Goal: Information Seeking & Learning: Check status

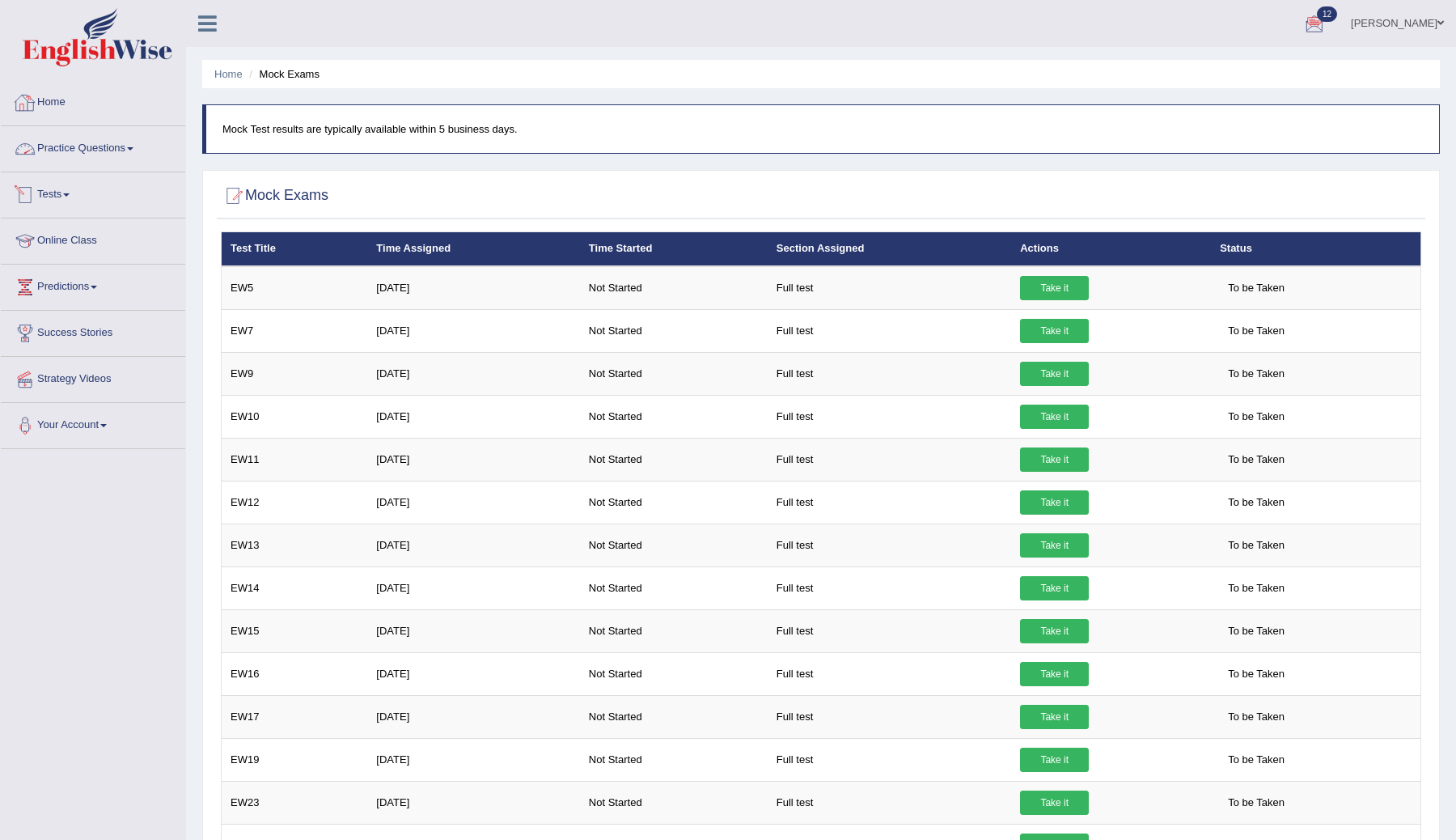
click at [64, 198] on link "Tests" at bounding box center [93, 193] width 184 height 41
click at [32, 292] on link "History" at bounding box center [105, 290] width 151 height 29
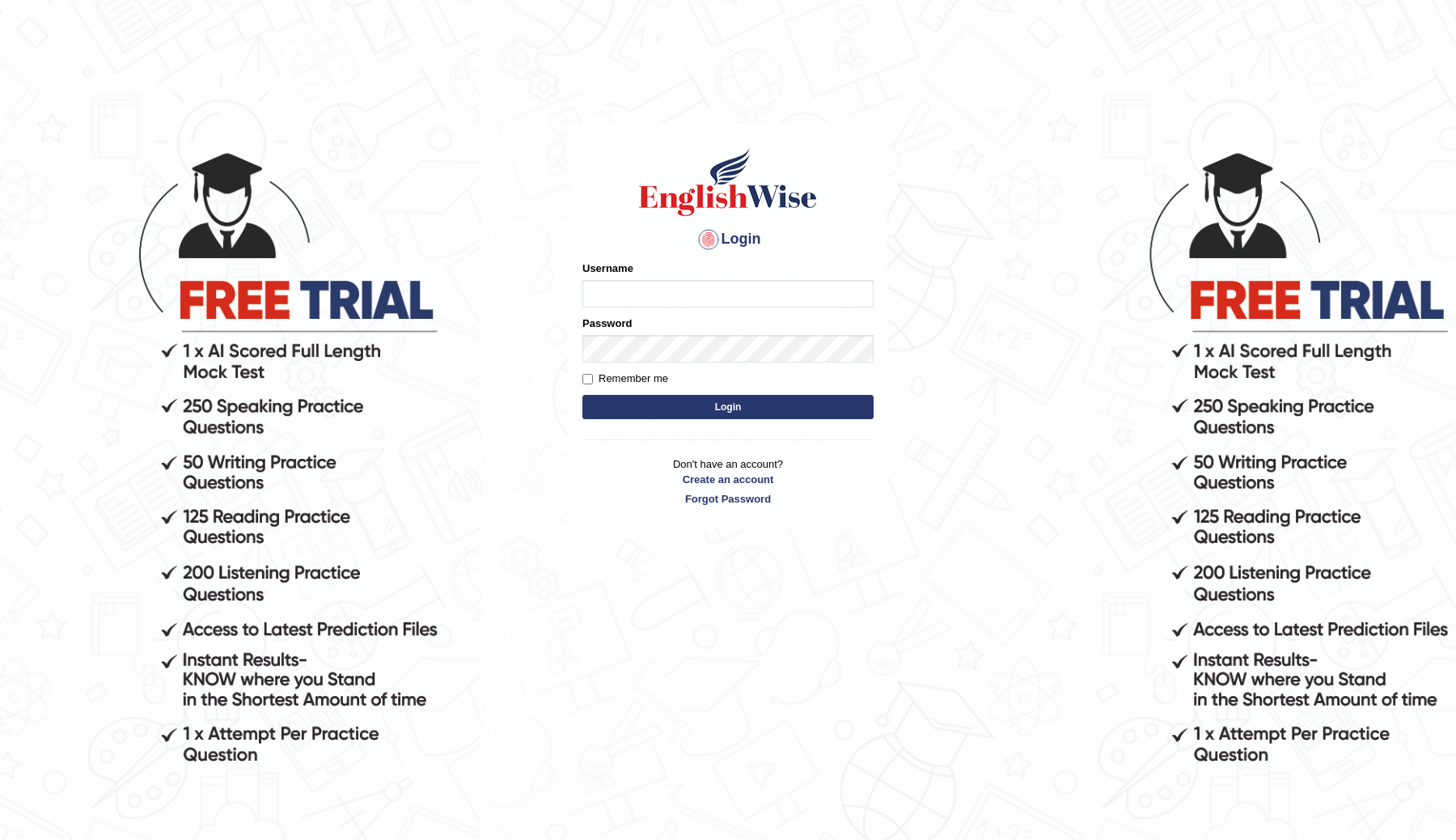
type input "ChimiZam"
click at [686, 409] on button "Login" at bounding box center [728, 406] width 292 height 25
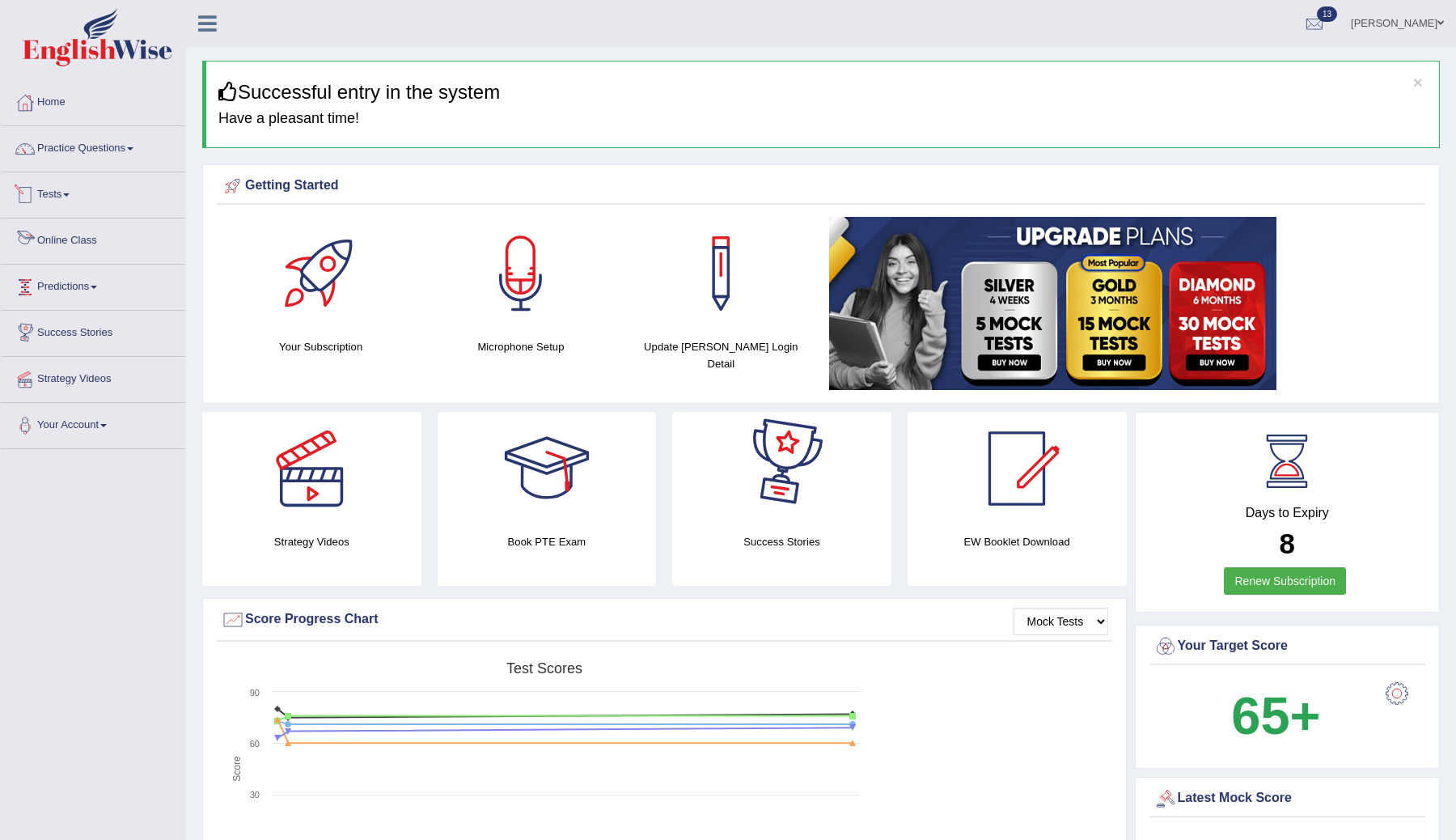
click at [66, 194] on link "Tests" at bounding box center [93, 193] width 184 height 41
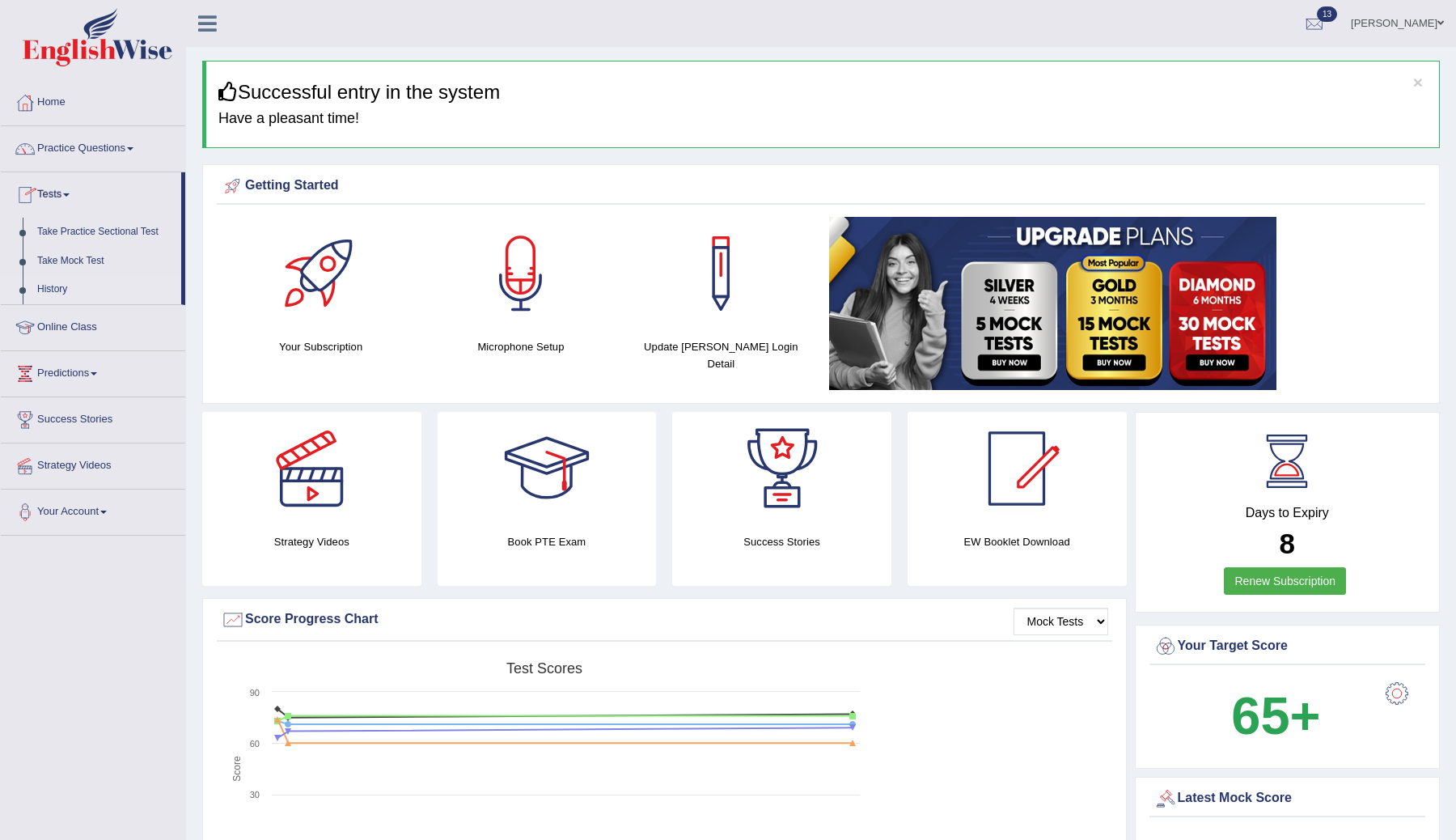
click at [70, 295] on link "History" at bounding box center [105, 290] width 151 height 29
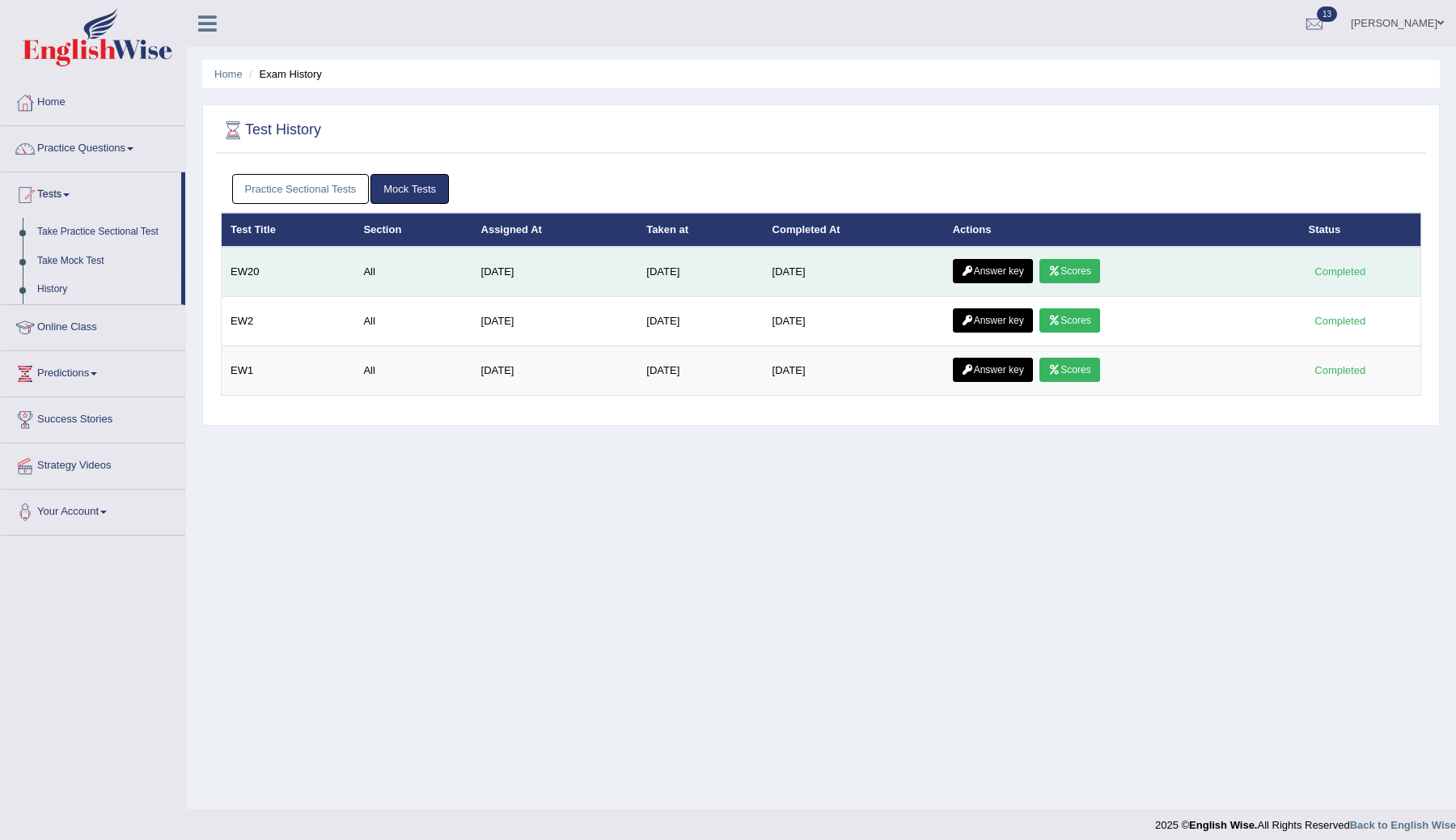
click at [1061, 270] on icon at bounding box center [1054, 270] width 12 height 9
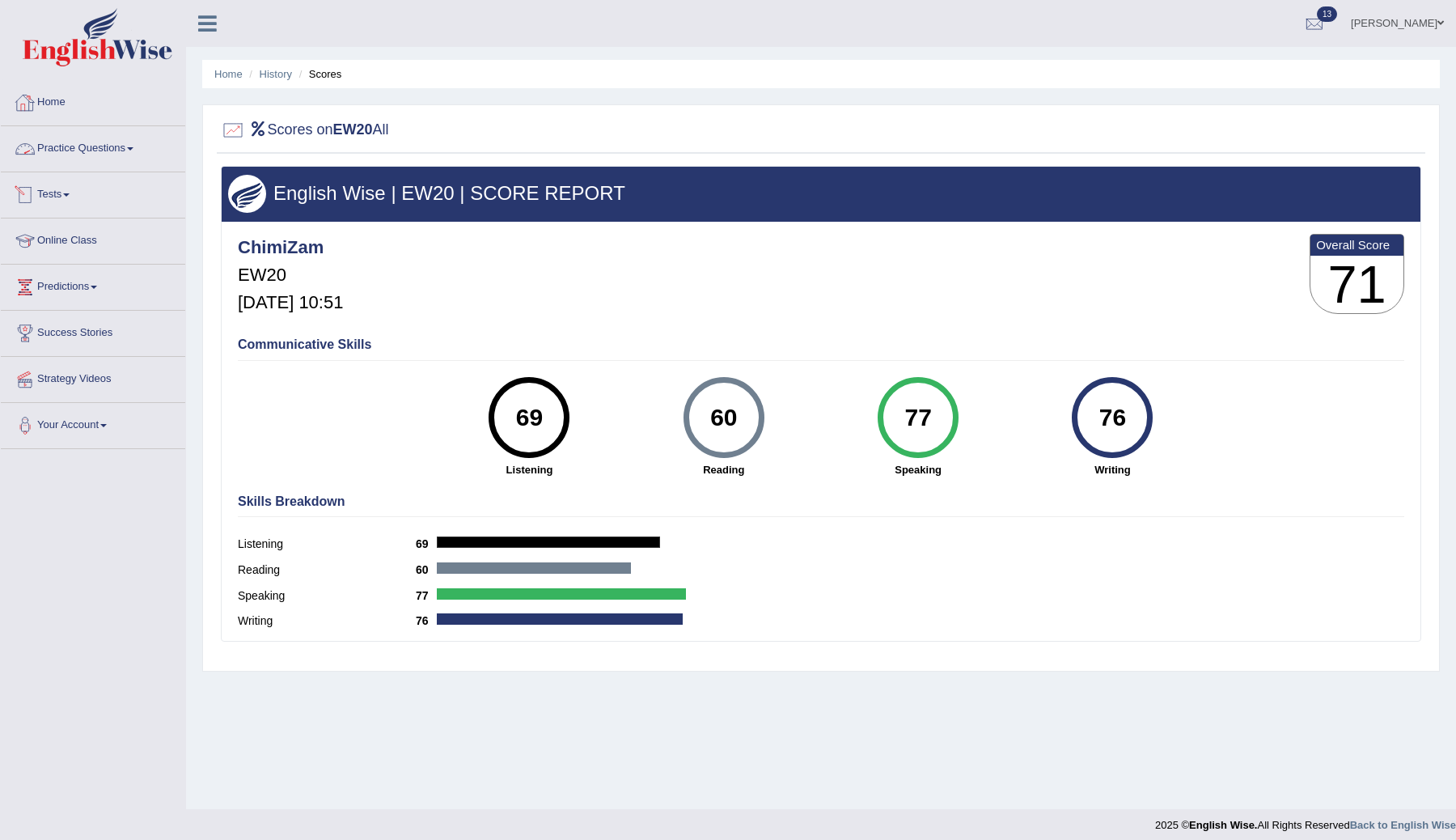
click at [66, 192] on link "Tests" at bounding box center [93, 193] width 184 height 41
click at [58, 288] on link "History" at bounding box center [105, 290] width 151 height 29
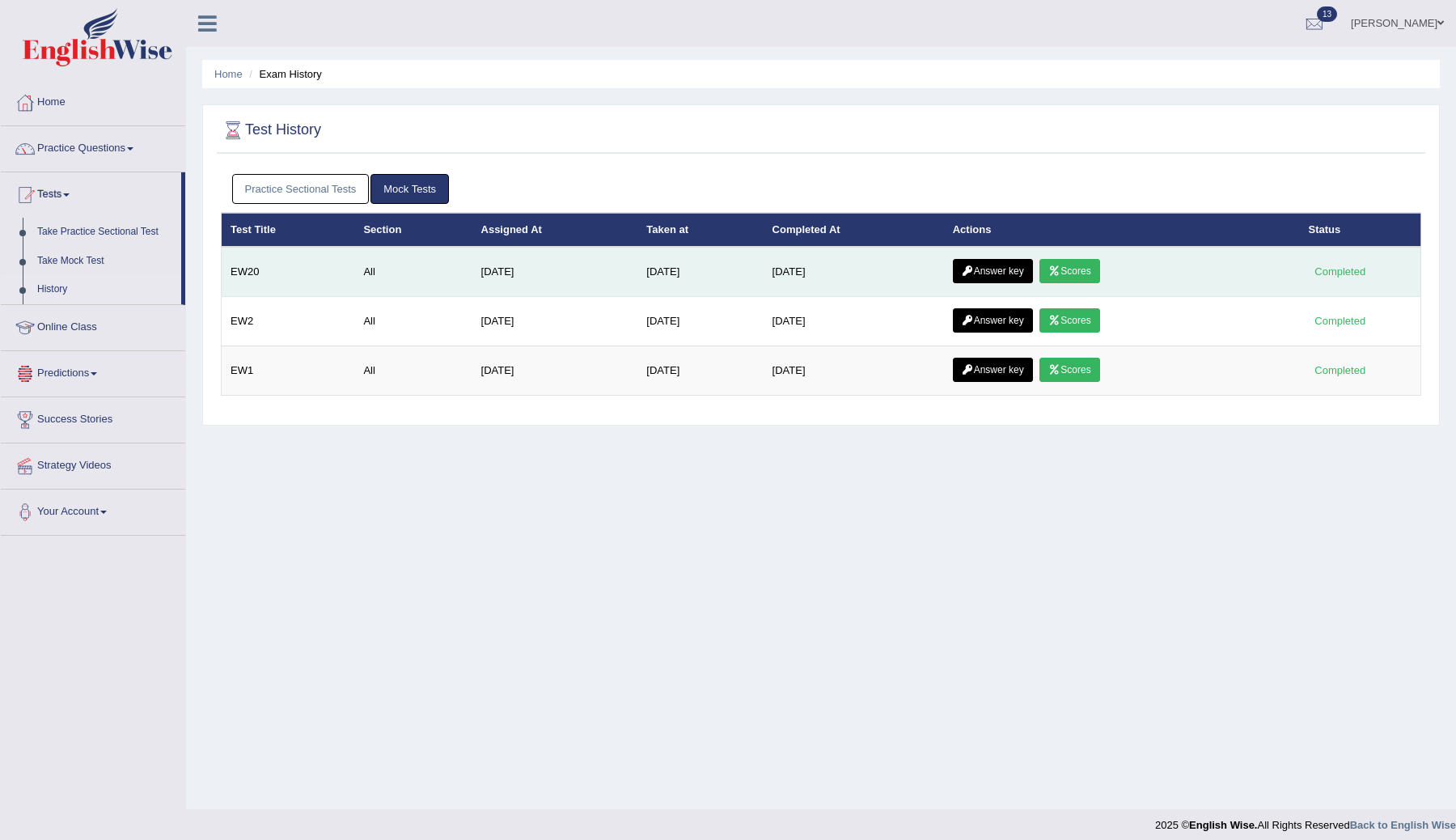
click at [1011, 264] on link "Answer key" at bounding box center [993, 271] width 80 height 25
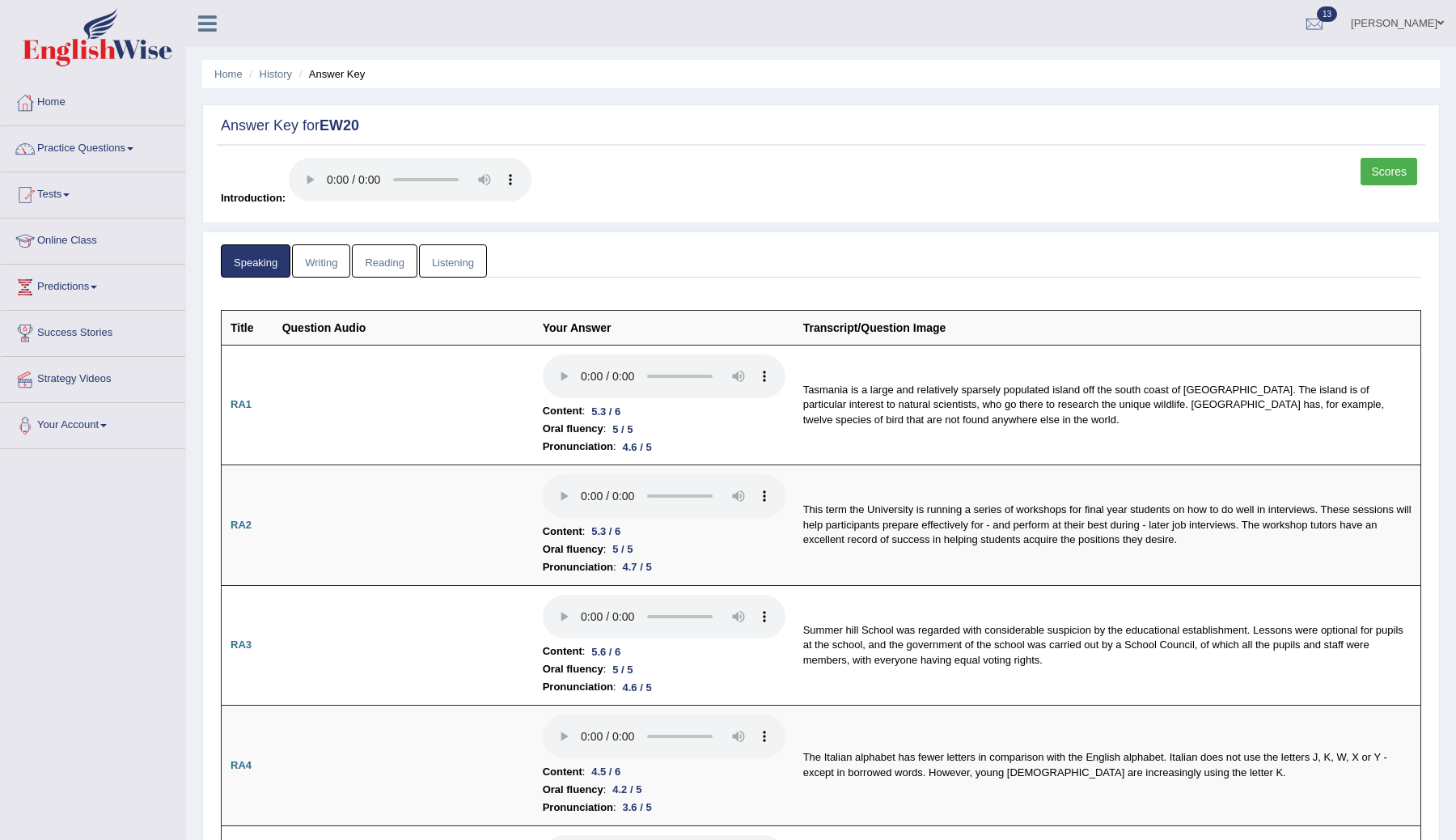
click at [382, 264] on link "Reading" at bounding box center [384, 260] width 65 height 33
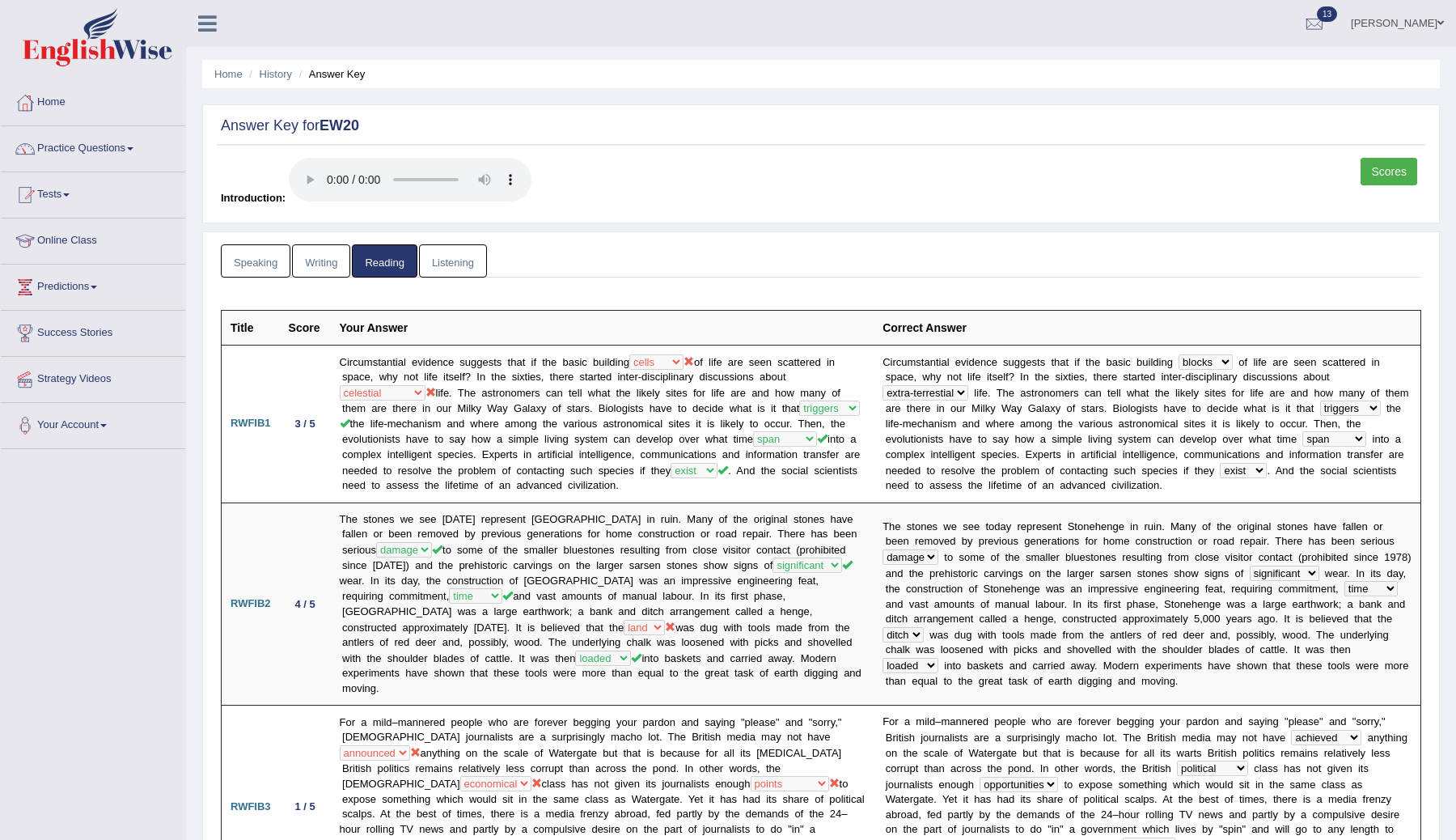
click at [450, 270] on link "Listening" at bounding box center [453, 260] width 68 height 33
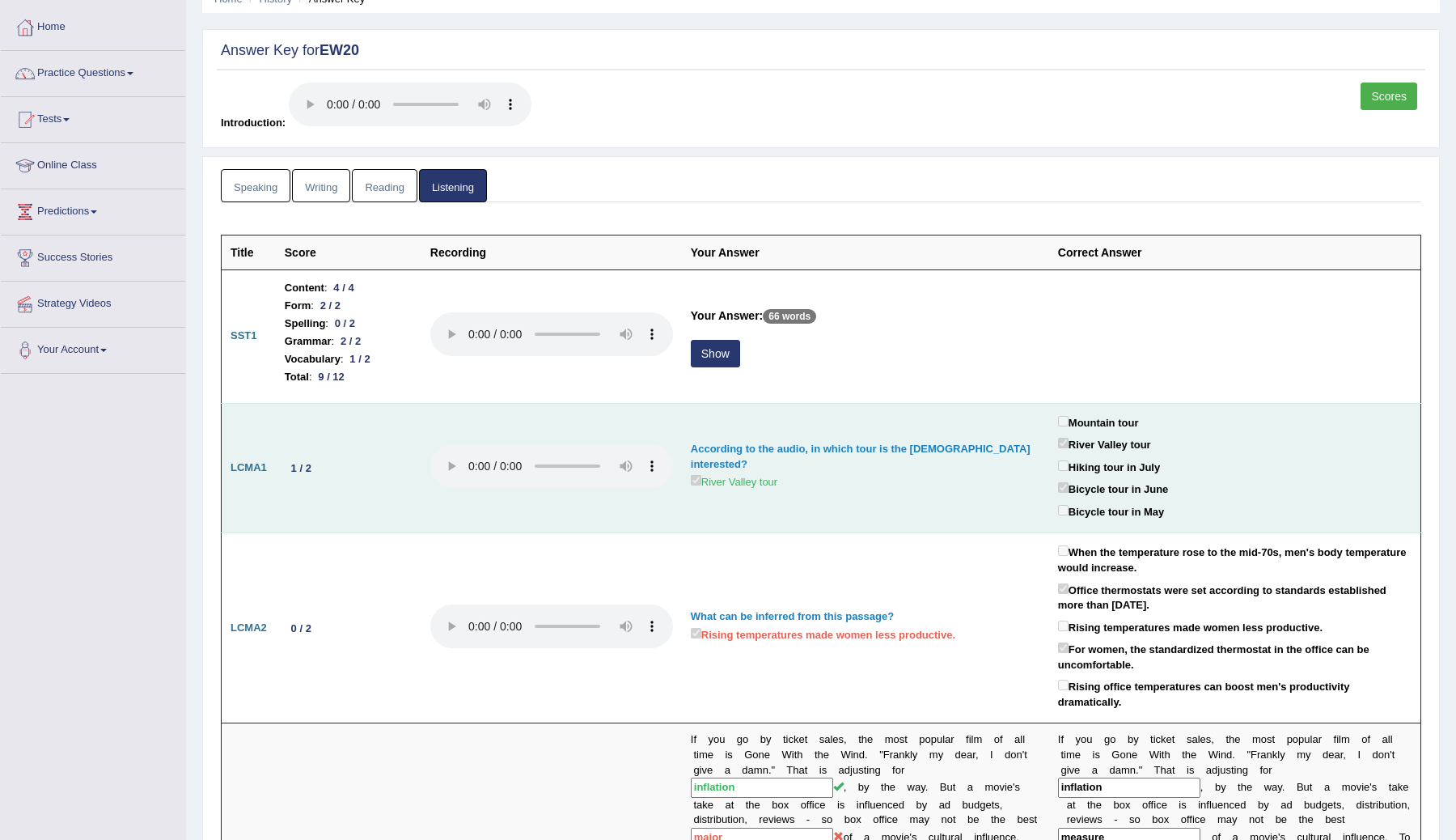
scroll to position [77, 0]
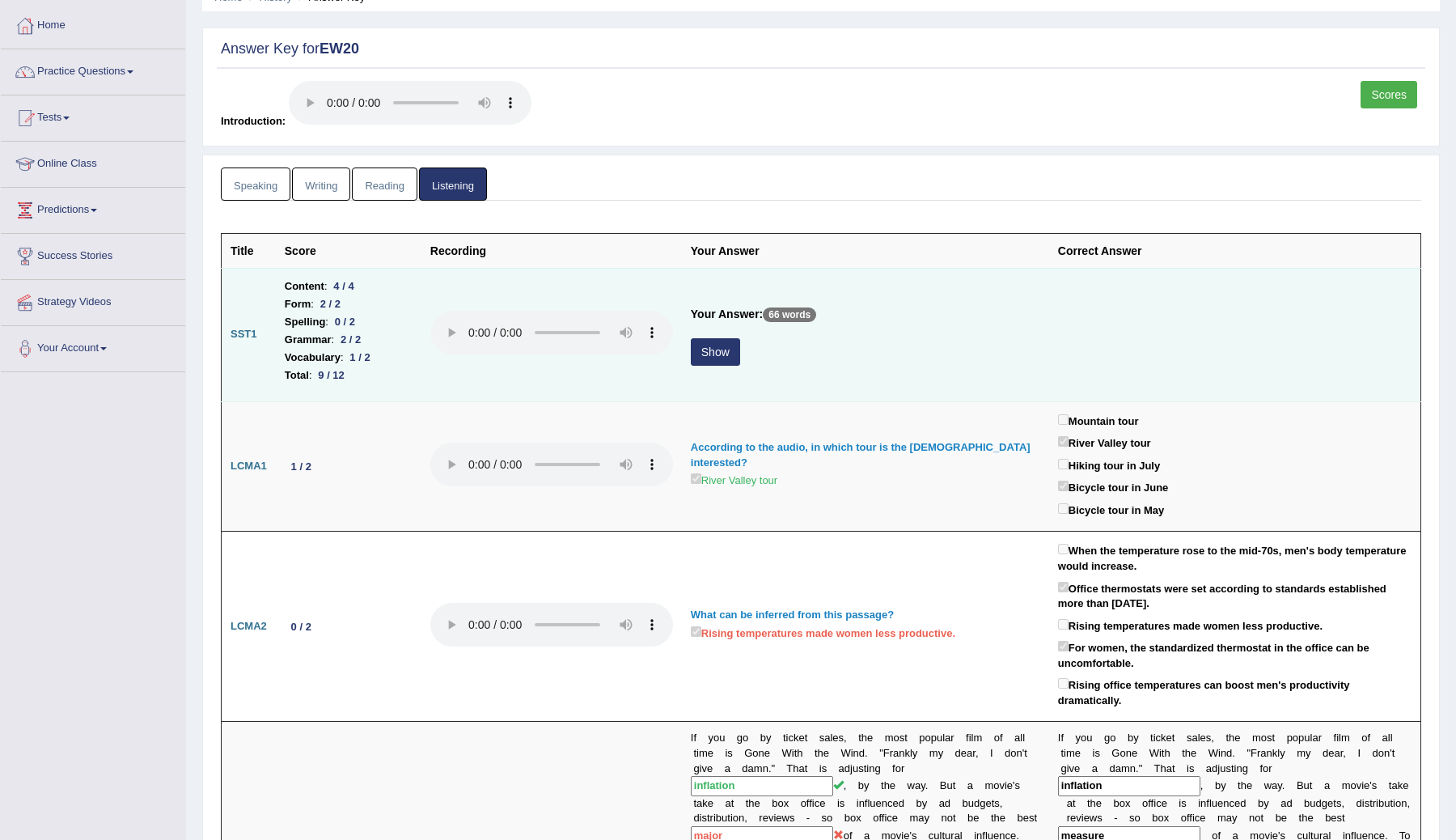
click at [713, 358] on button "Show" at bounding box center [716, 352] width 49 height 27
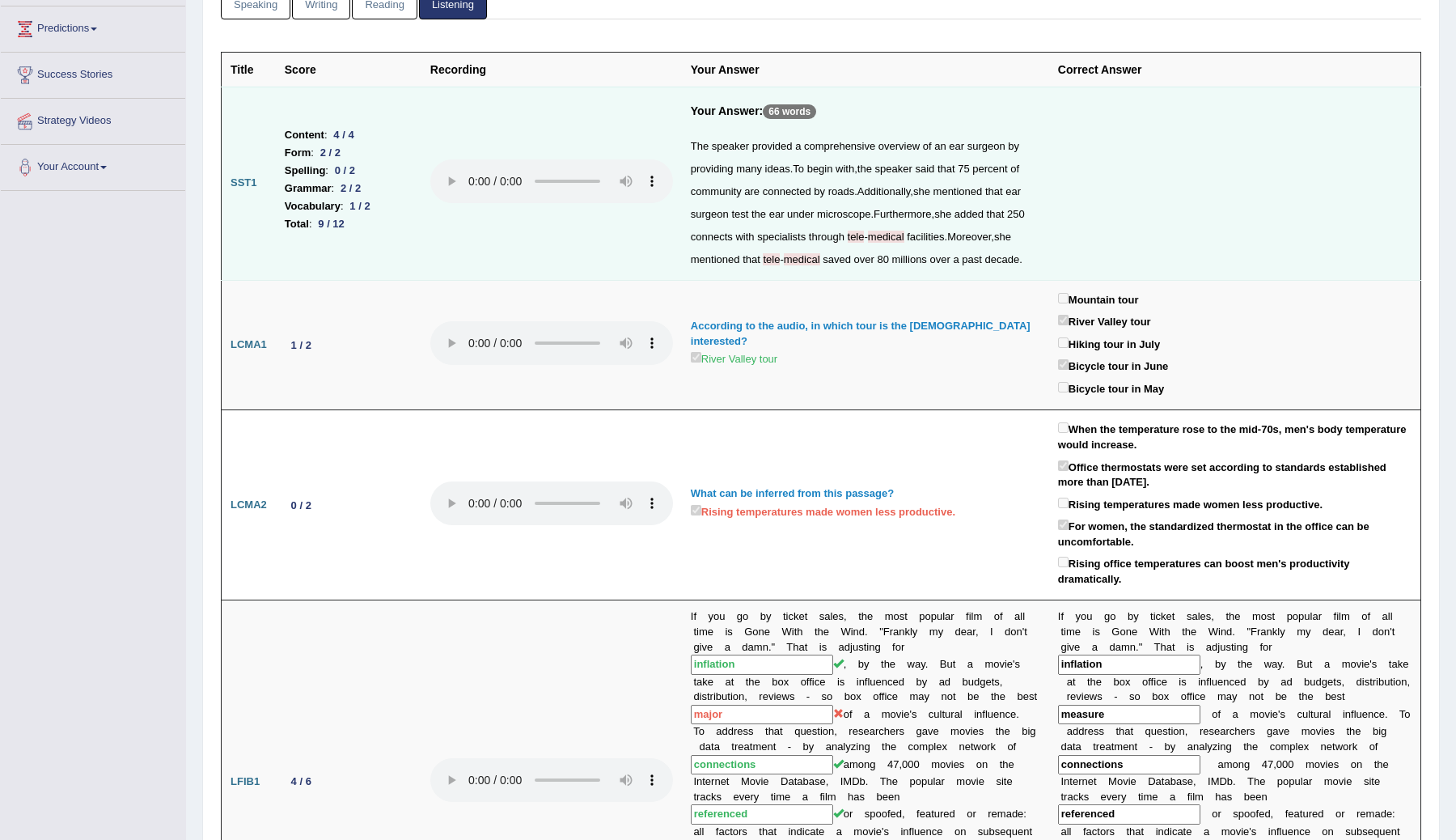
scroll to position [0, 0]
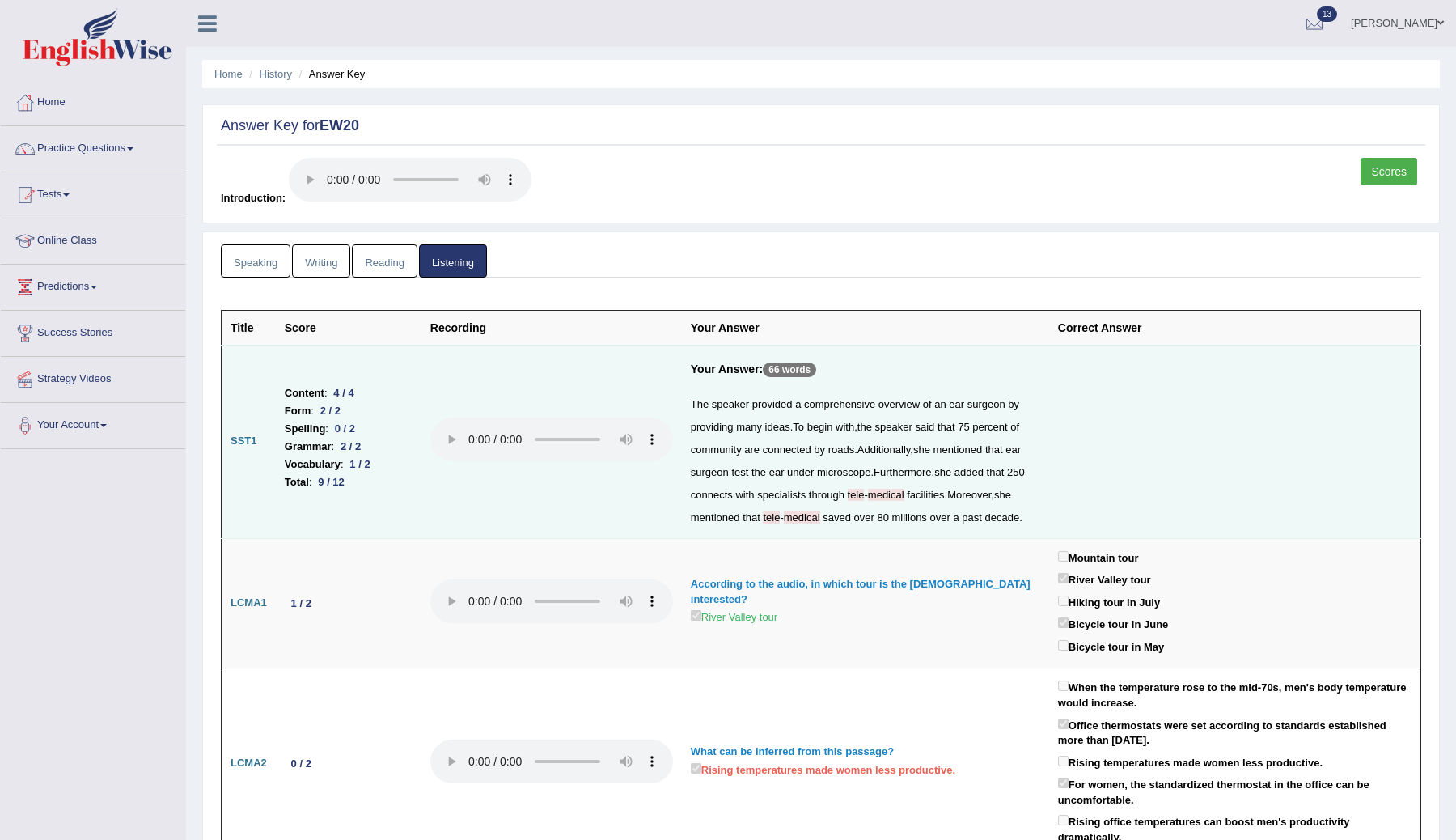
click at [309, 259] on link "Writing" at bounding box center [321, 260] width 59 height 33
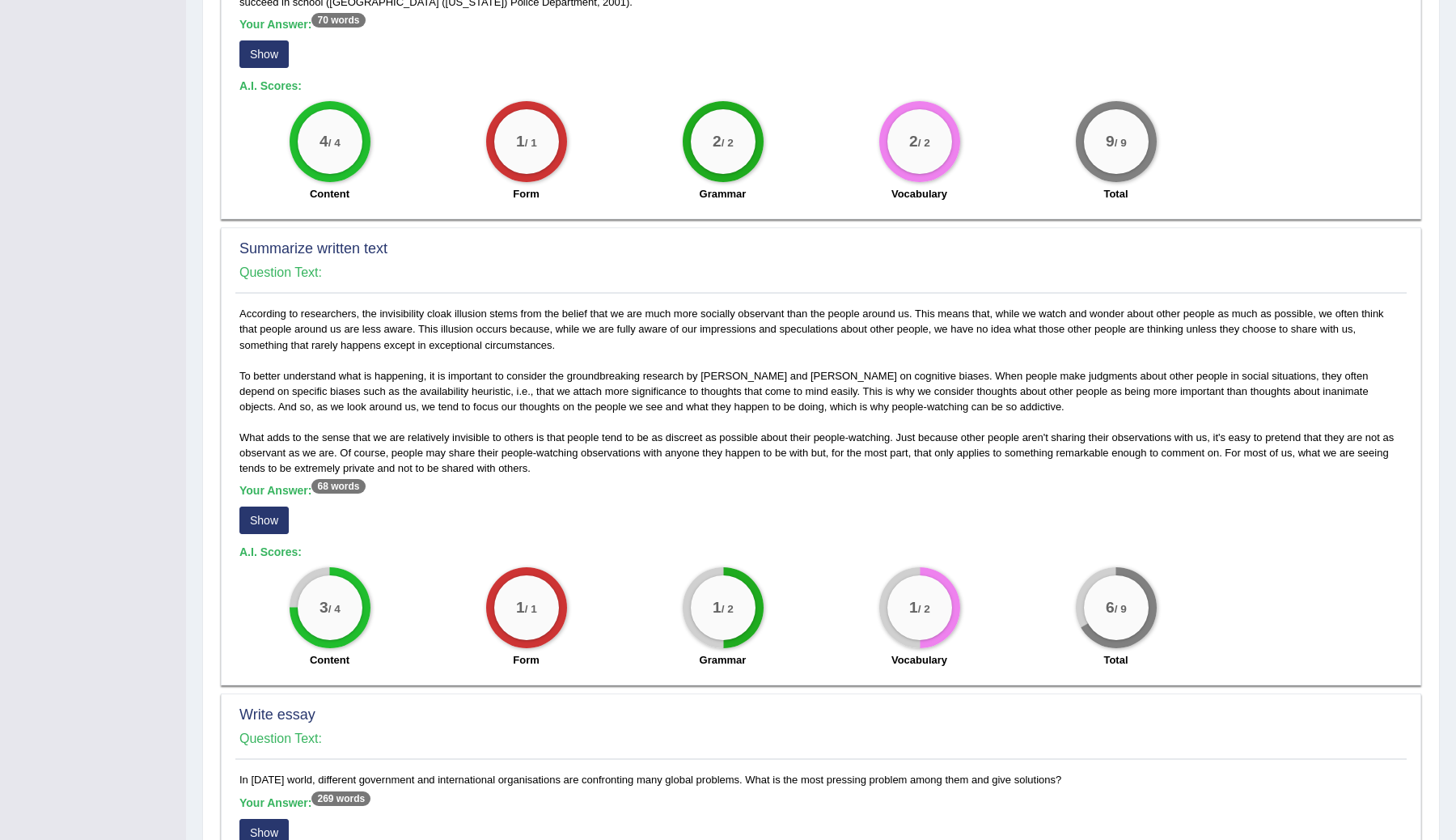
scroll to position [900, 0]
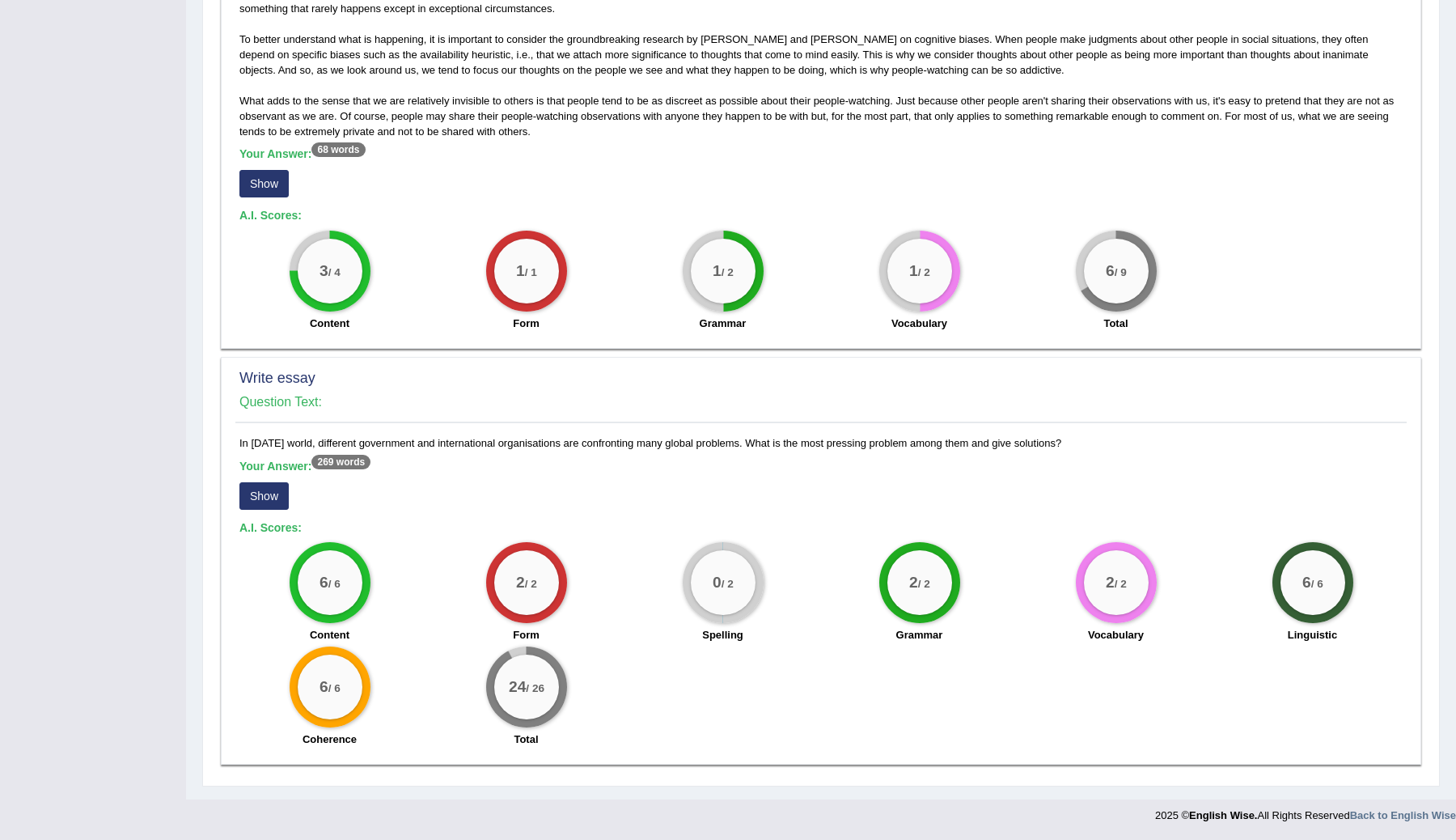
click at [258, 501] on button "Show" at bounding box center [264, 496] width 49 height 27
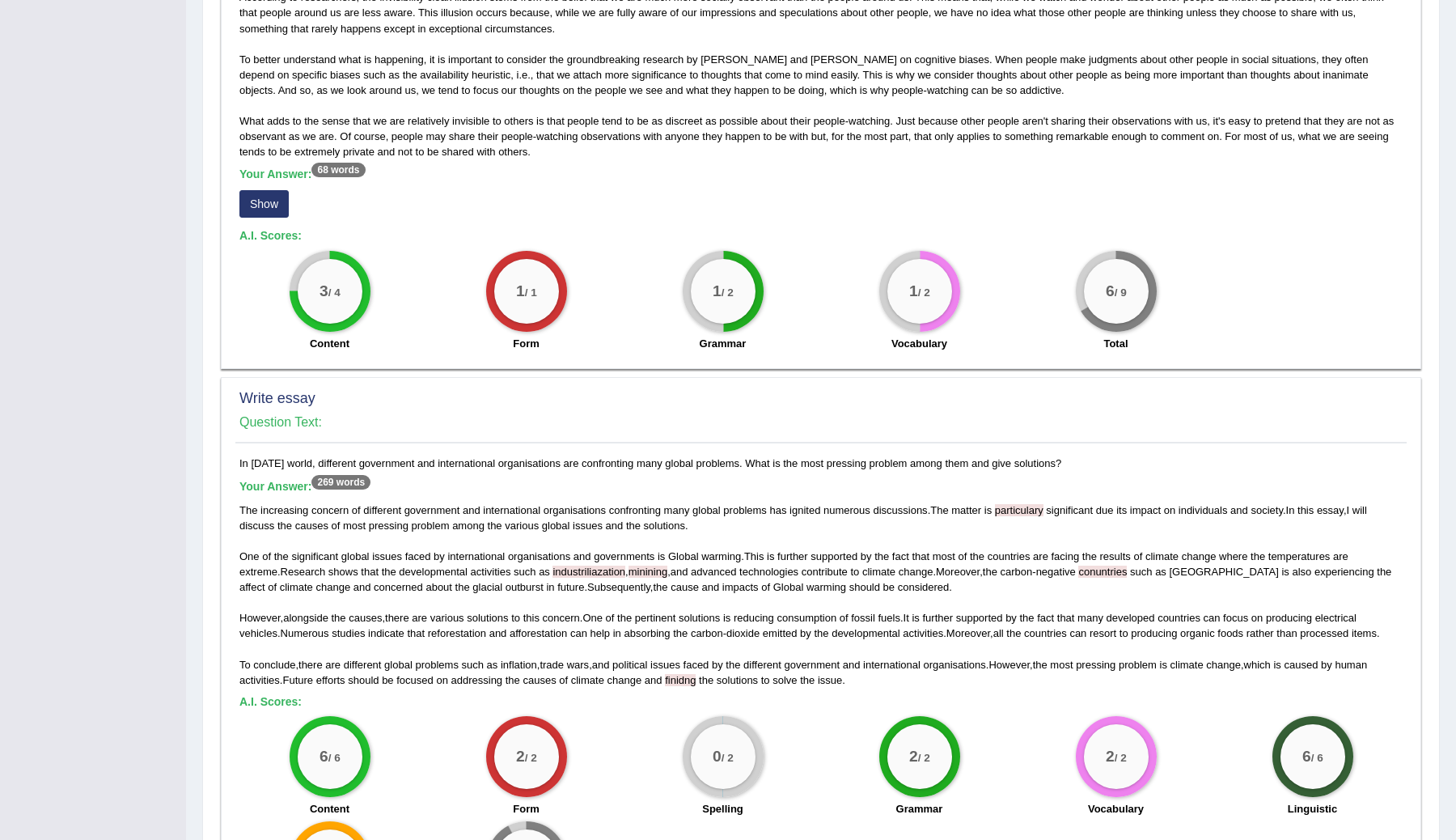
scroll to position [0, 0]
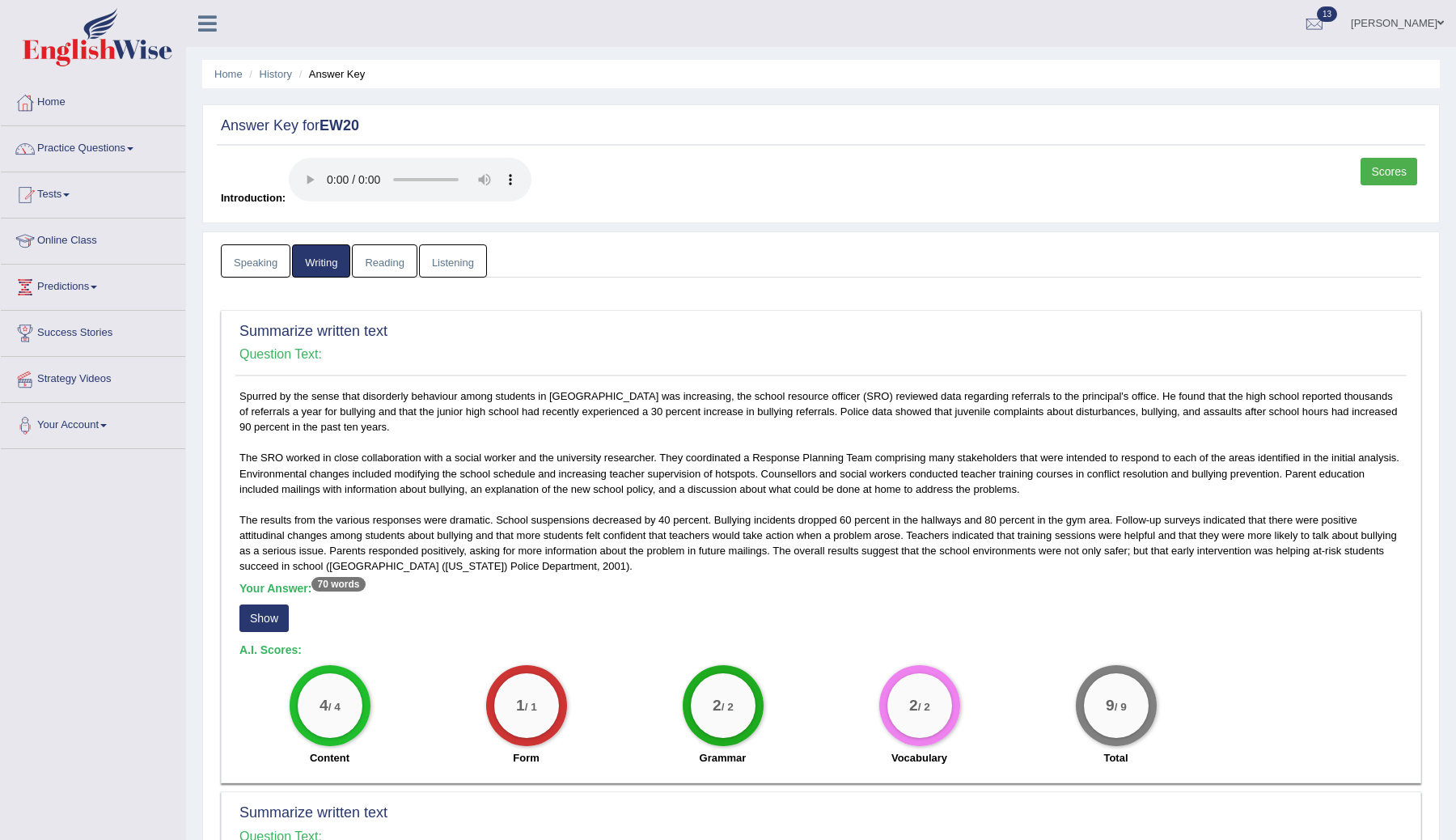
click at [251, 261] on link "Speaking" at bounding box center [256, 260] width 70 height 33
